Goal: Transaction & Acquisition: Obtain resource

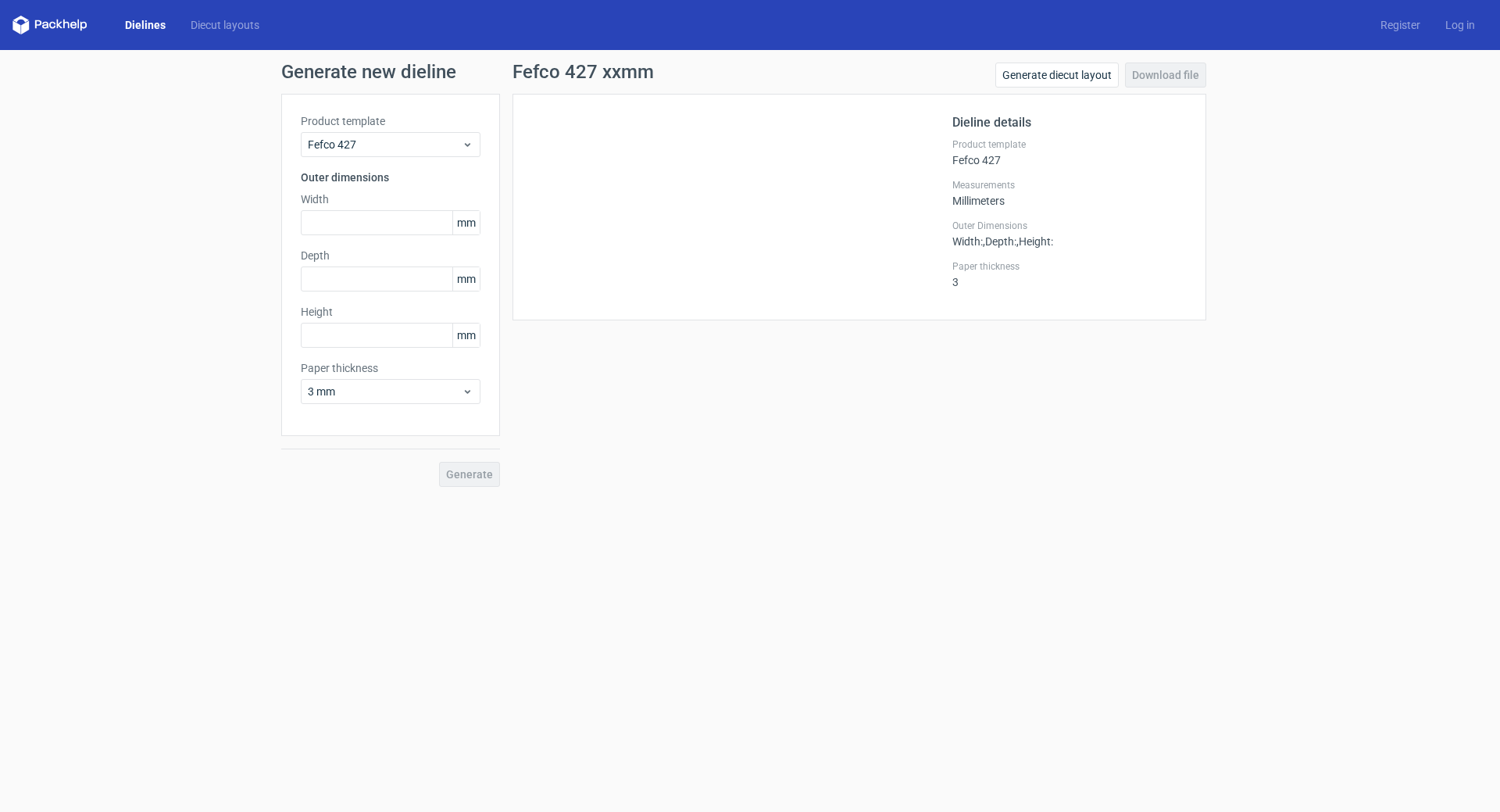
click at [122, 22] on link "Dielines" at bounding box center [145, 25] width 66 height 16
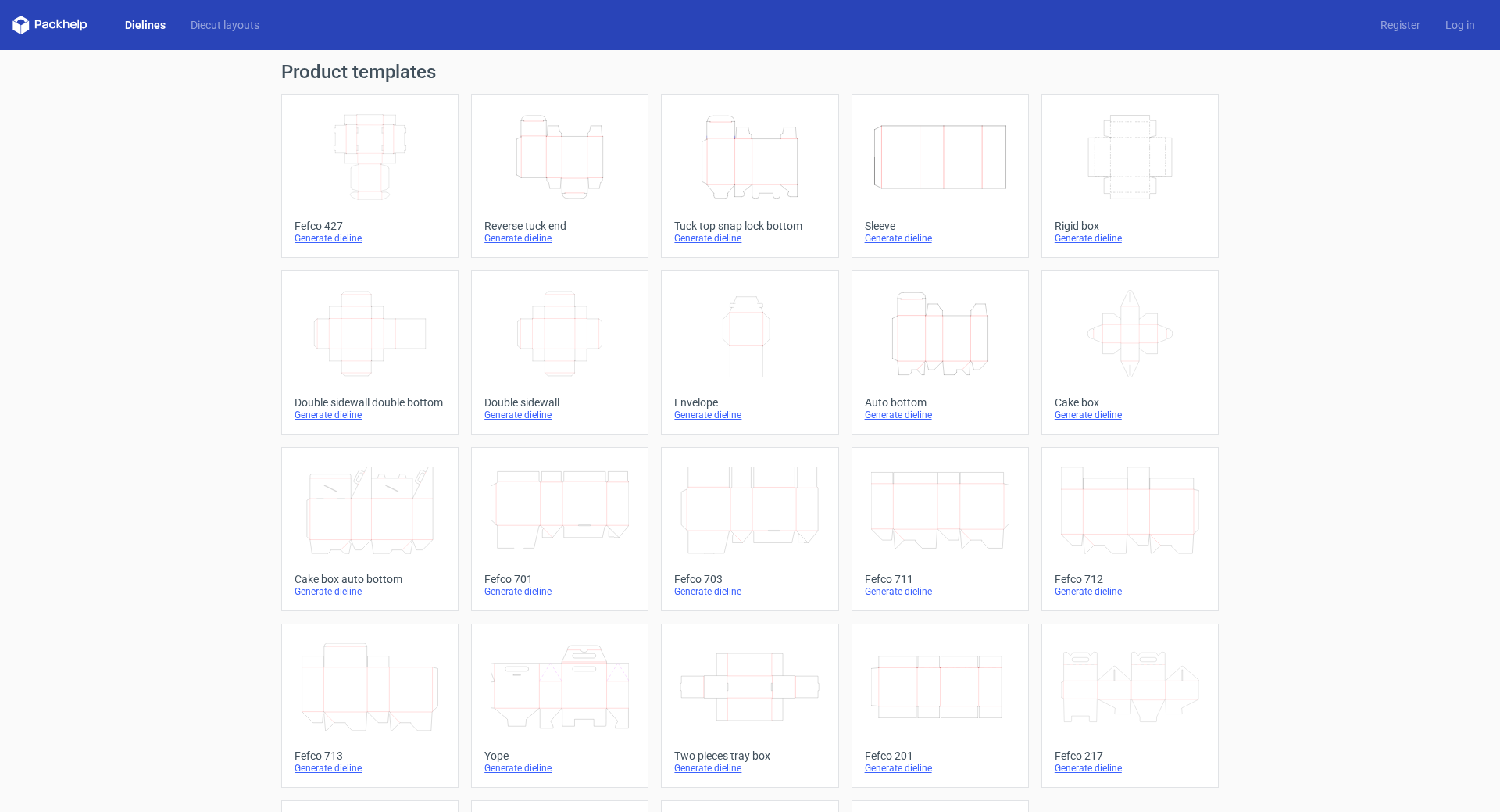
click at [337, 230] on div "Fefco 427" at bounding box center [370, 226] width 151 height 12
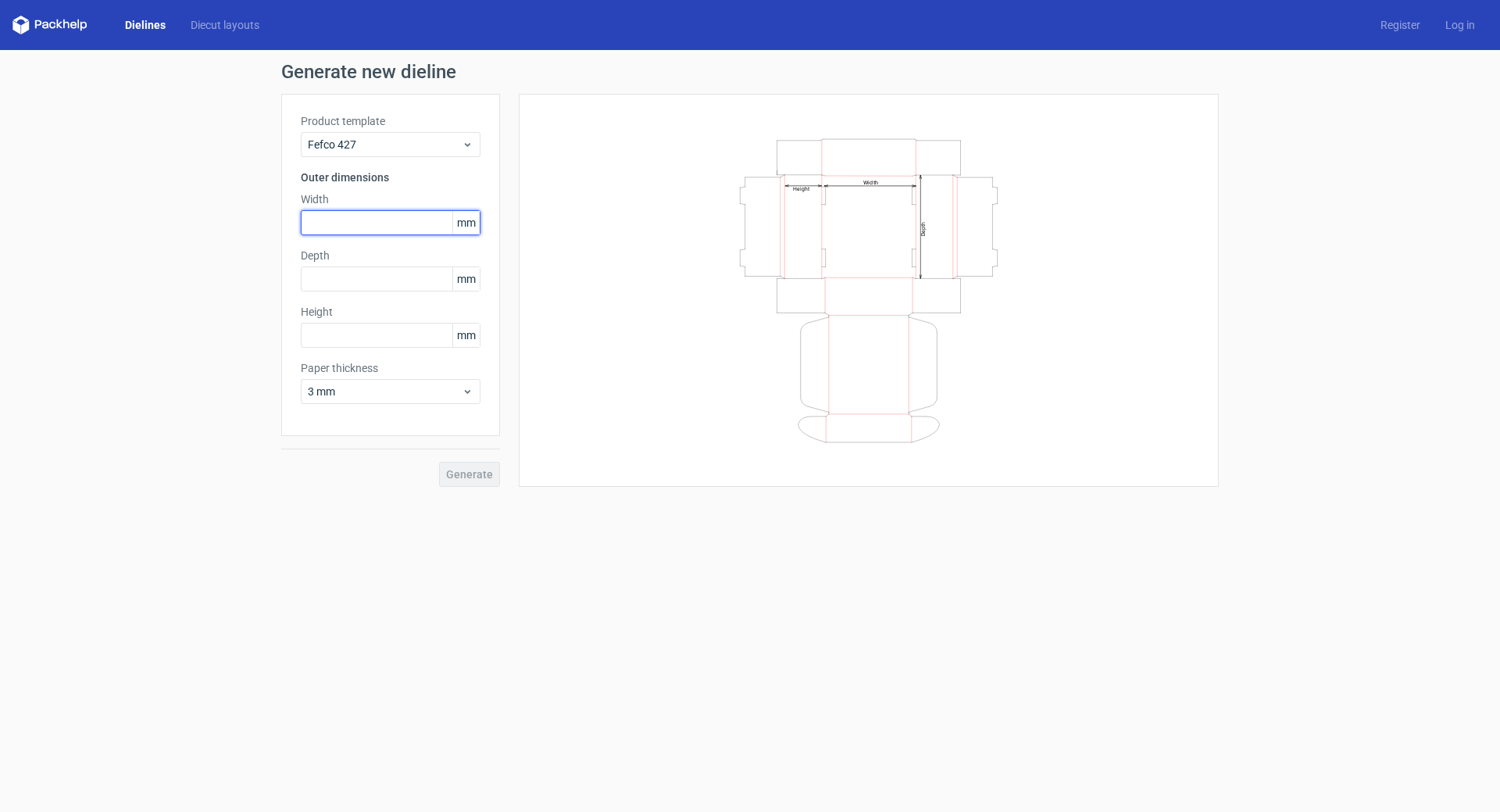
click at [348, 225] on input "text" at bounding box center [390, 223] width 180 height 25
click at [339, 221] on input "text" at bounding box center [390, 223] width 180 height 25
type input "560"
click at [355, 275] on div "Depth mm" at bounding box center [390, 269] width 180 height 43
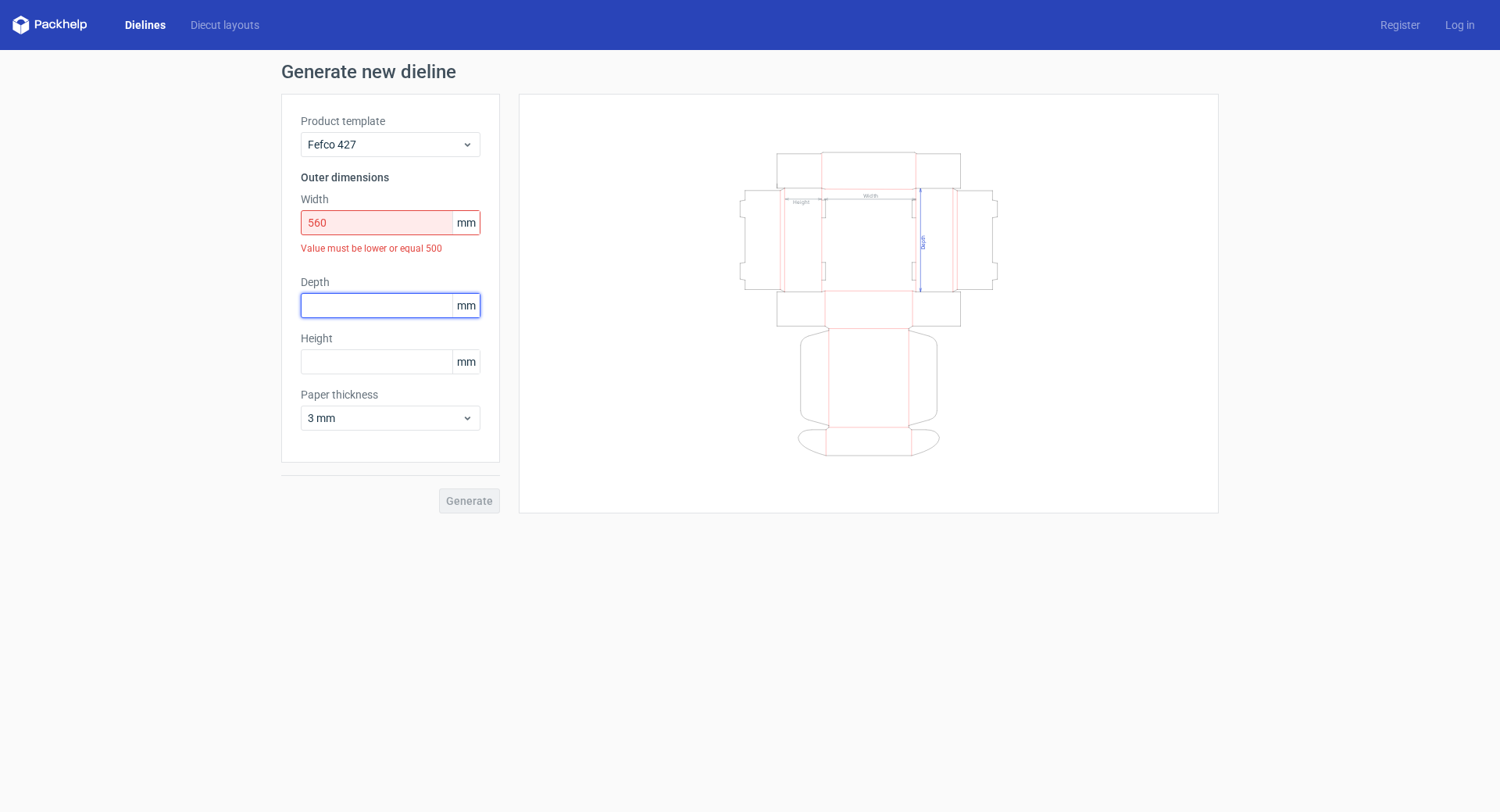
click at [352, 307] on input "text" at bounding box center [390, 306] width 180 height 25
click at [334, 307] on input "text" at bounding box center [390, 306] width 180 height 25
type input "370"
click at [348, 371] on input "text" at bounding box center [390, 362] width 180 height 25
click at [328, 360] on input "text" at bounding box center [390, 362] width 180 height 25
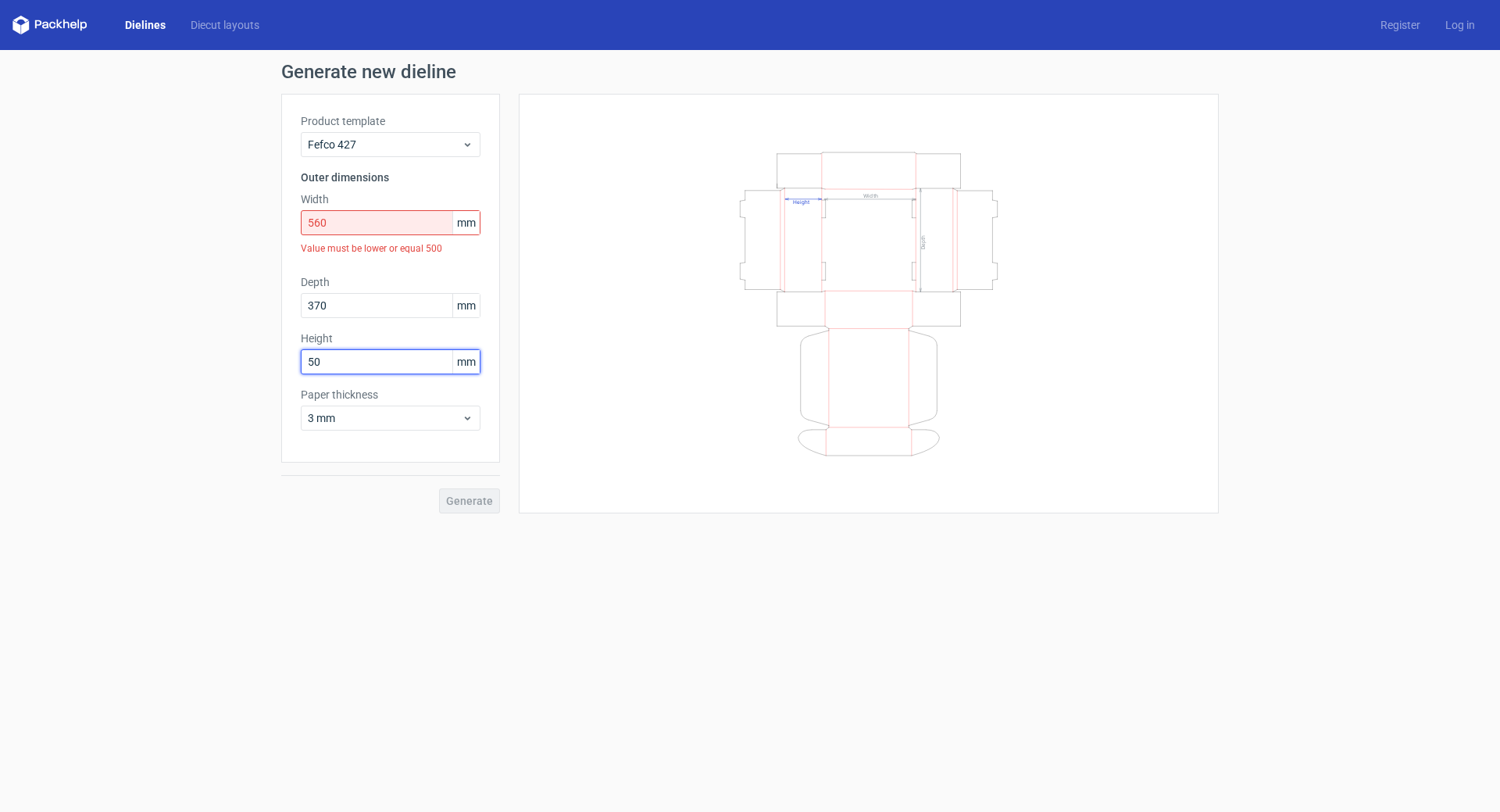
type input "50"
click at [364, 228] on input "560" at bounding box center [390, 223] width 180 height 25
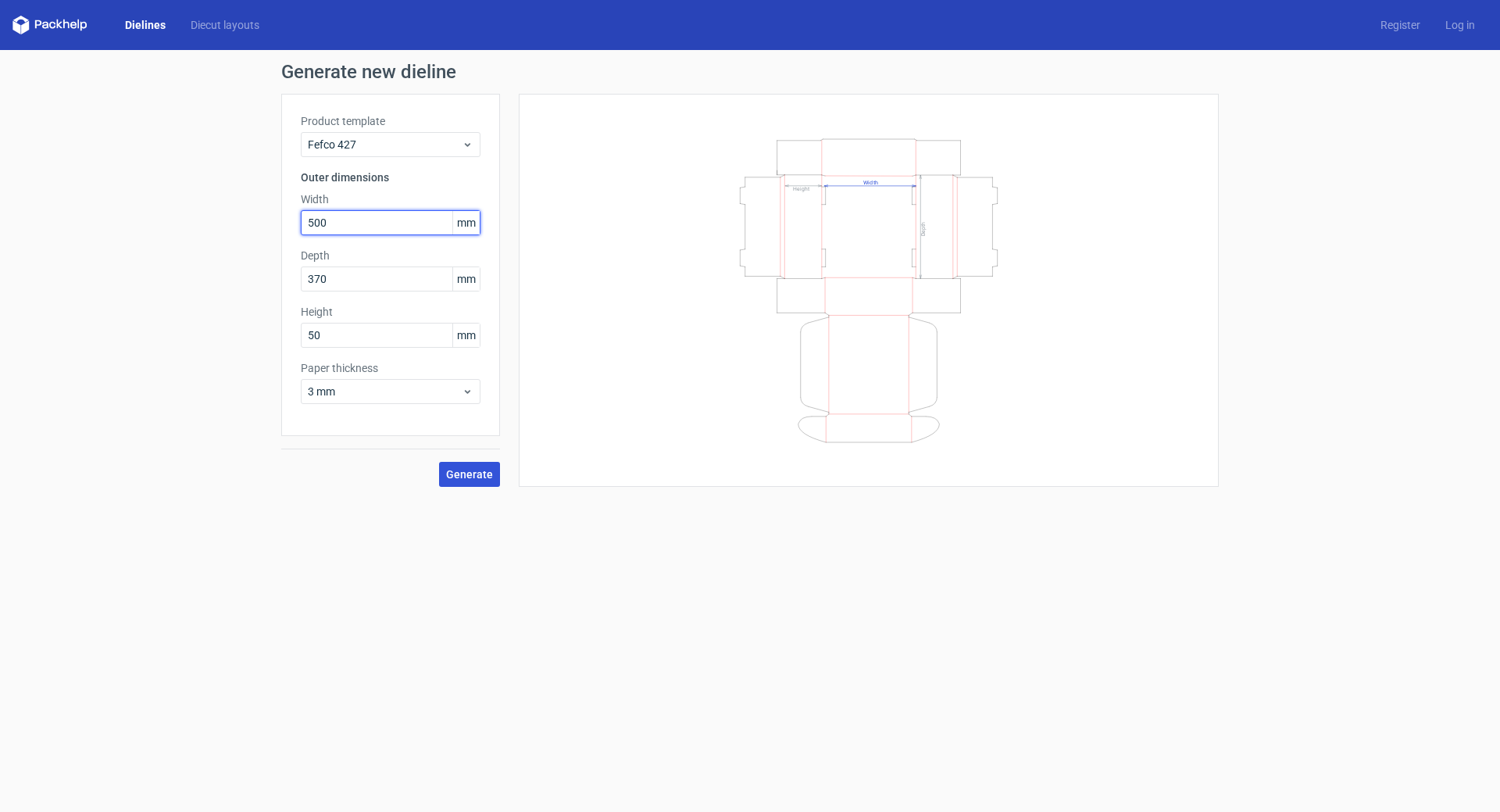
type input "500"
click at [484, 475] on span "Generate" at bounding box center [469, 474] width 47 height 11
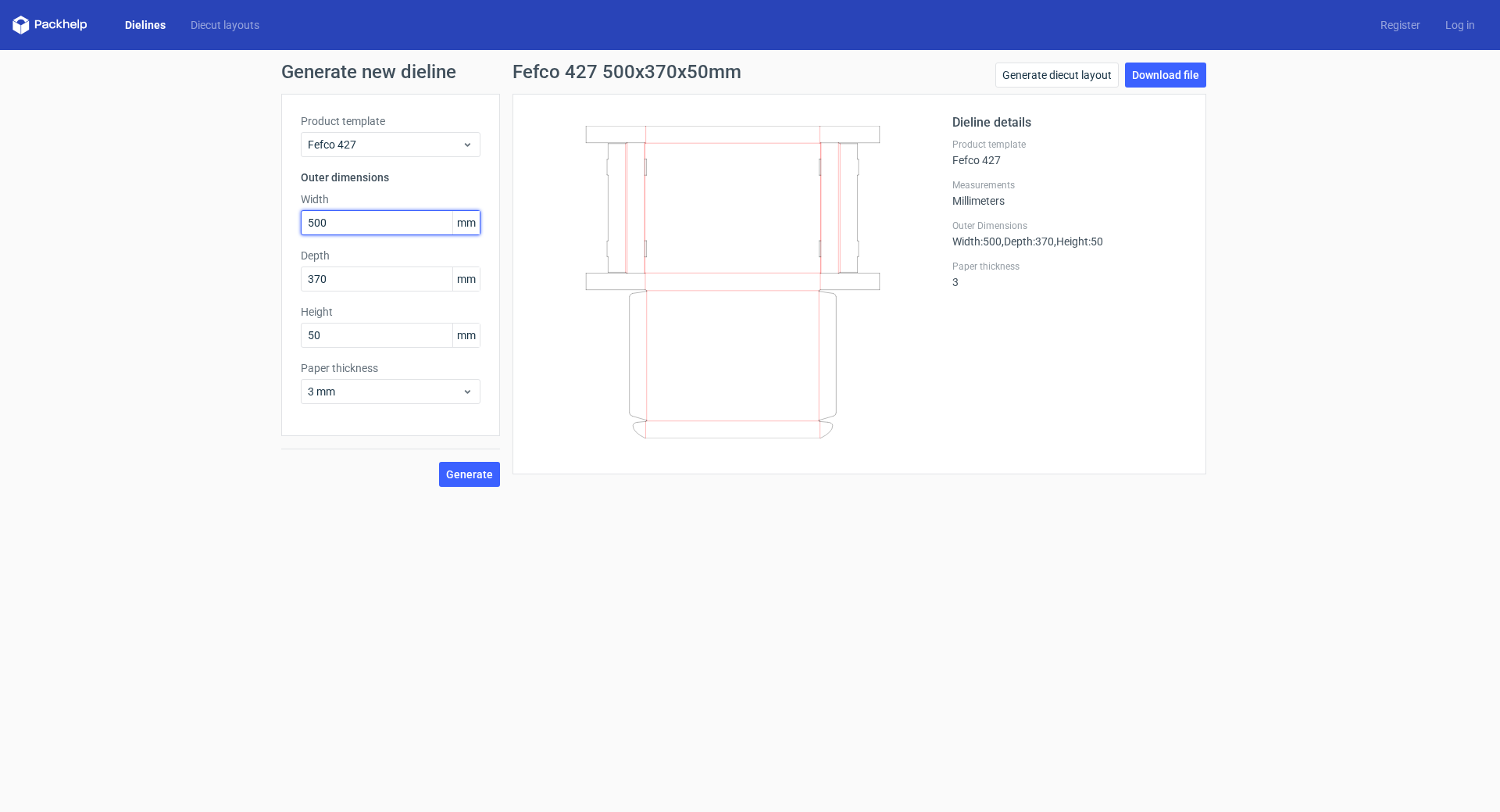
click at [364, 224] on input "500" at bounding box center [390, 223] width 180 height 25
click at [1308, 157] on div "Generate new dieline Product template Fefco 427 Outer dimensions Width 500 mm D…" at bounding box center [750, 274] width 1500 height 449
click at [1168, 79] on link "Download file" at bounding box center [1166, 75] width 82 height 25
